Goal: Transaction & Acquisition: Purchase product/service

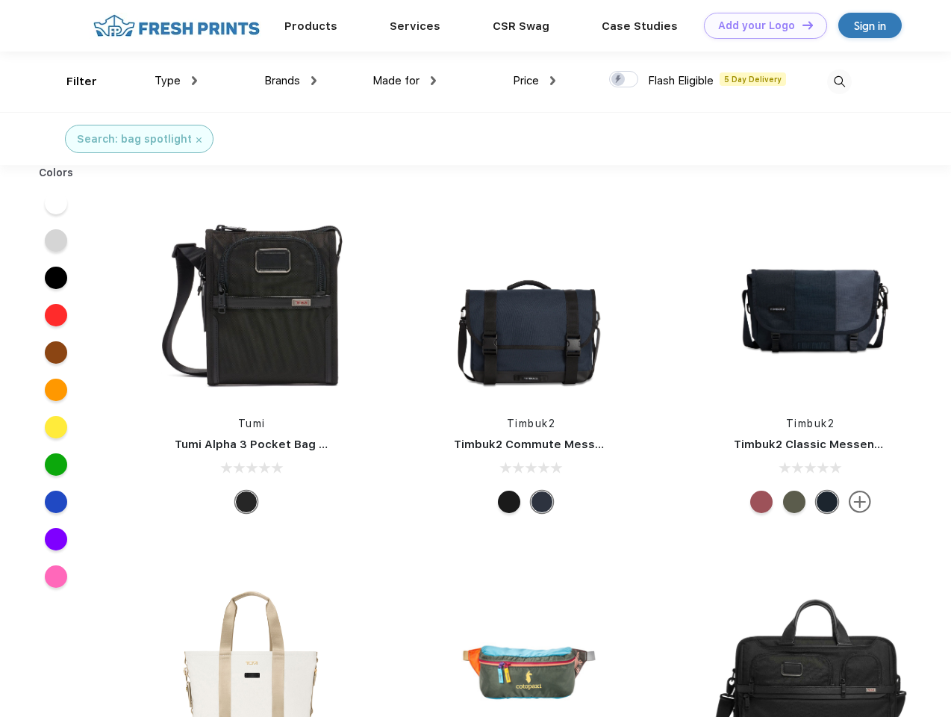
scroll to position [1, 0]
click at [760, 25] on link "Add your Logo Design Tool" at bounding box center [765, 26] width 123 height 26
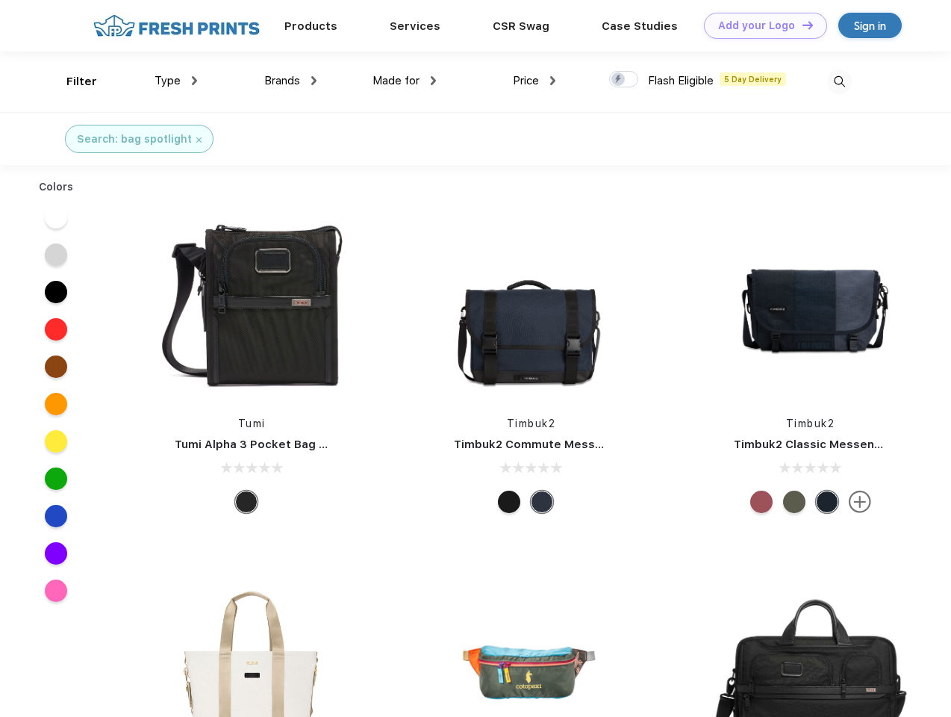
click at [0, 0] on div "Design Tool" at bounding box center [0, 0] width 0 height 0
click at [801, 25] on link "Add your Logo Design Tool" at bounding box center [765, 26] width 123 height 26
click at [72, 81] on div "Filter" at bounding box center [81, 81] width 31 height 17
click at [176, 81] on span "Type" at bounding box center [168, 80] width 26 height 13
click at [291, 81] on span "Brands" at bounding box center [282, 80] width 36 height 13
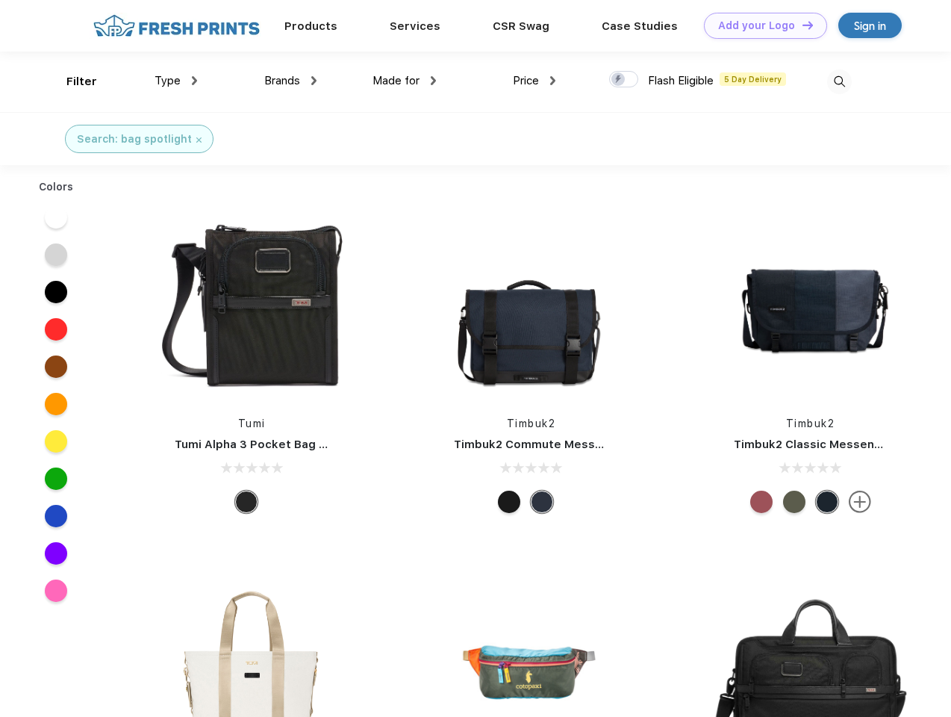
click at [405, 81] on span "Made for" at bounding box center [396, 80] width 47 height 13
click at [535, 81] on span "Price" at bounding box center [526, 80] width 26 height 13
click at [624, 80] on div at bounding box center [623, 79] width 29 height 16
click at [619, 80] on input "checkbox" at bounding box center [614, 75] width 10 height 10
click at [839, 81] on img at bounding box center [840, 81] width 25 height 25
